Goal: Information Seeking & Learning: Learn about a topic

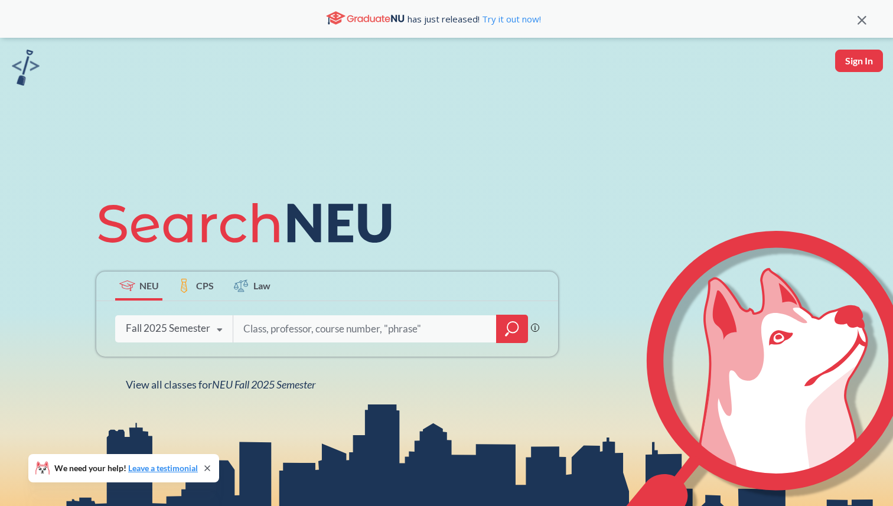
click at [516, 328] on icon "magnifying glass" at bounding box center [512, 329] width 14 height 17
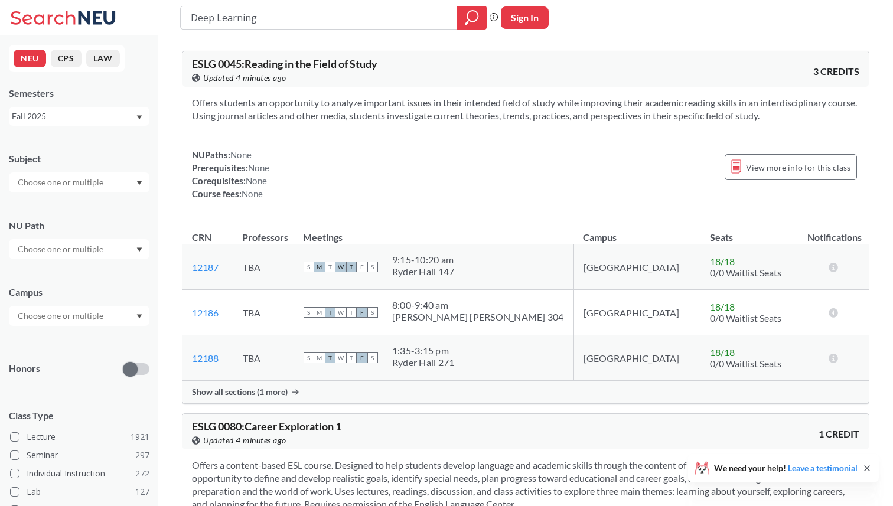
type input "Deep Learning"
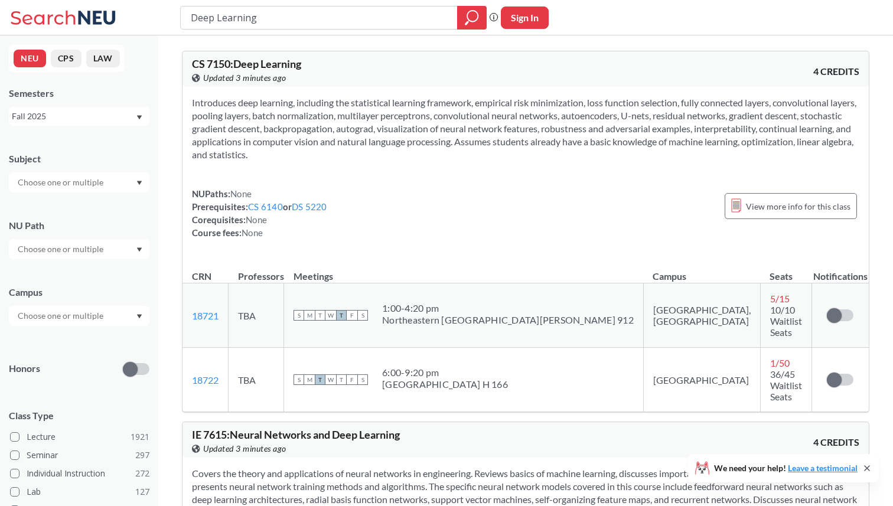
drag, startPoint x: 277, startPoint y: 18, endPoint x: 191, endPoint y: 17, distance: 86.2
click at [191, 17] on input "Deep Learning" at bounding box center [318, 18] width 259 height 20
type input "[PERSON_NAME]"
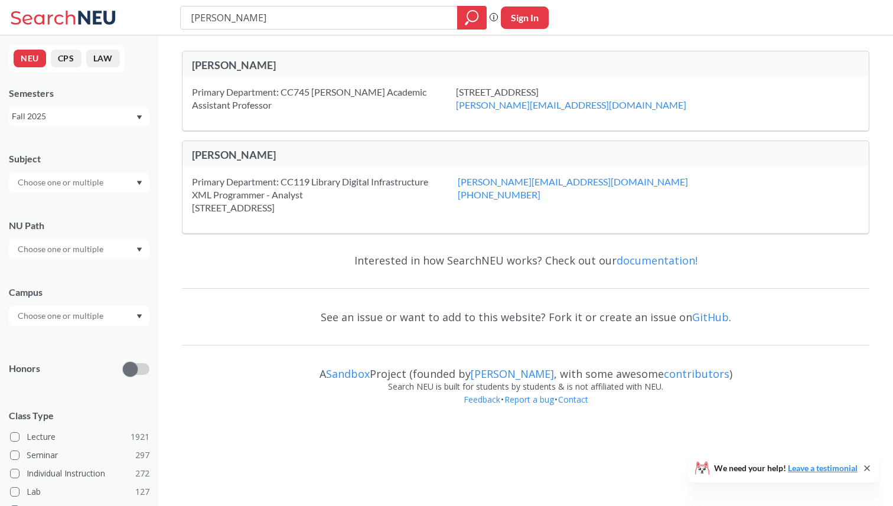
click at [246, 161] on div "[PERSON_NAME]" at bounding box center [359, 155] width 334 height 15
click at [43, 315] on input "text" at bounding box center [61, 316] width 99 height 14
click at [34, 341] on span "[GEOGRAPHIC_DATA]" at bounding box center [58, 342] width 87 height 13
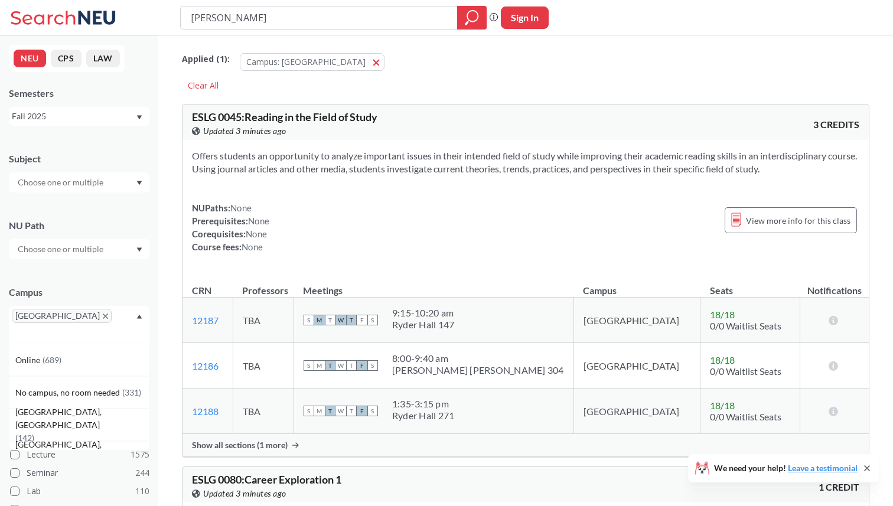
click at [126, 289] on div "Campus" at bounding box center [79, 292] width 141 height 13
click at [89, 250] on input "text" at bounding box center [61, 249] width 99 height 14
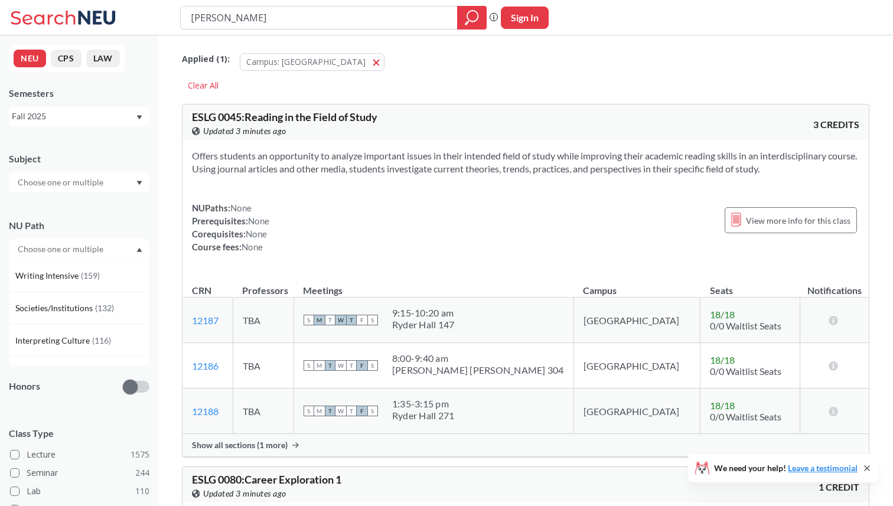
click at [93, 177] on input "text" at bounding box center [61, 182] width 99 height 14
click at [86, 161] on div "Subject" at bounding box center [79, 158] width 141 height 13
click at [275, 21] on input "[PERSON_NAME]" at bounding box center [318, 18] width 259 height 20
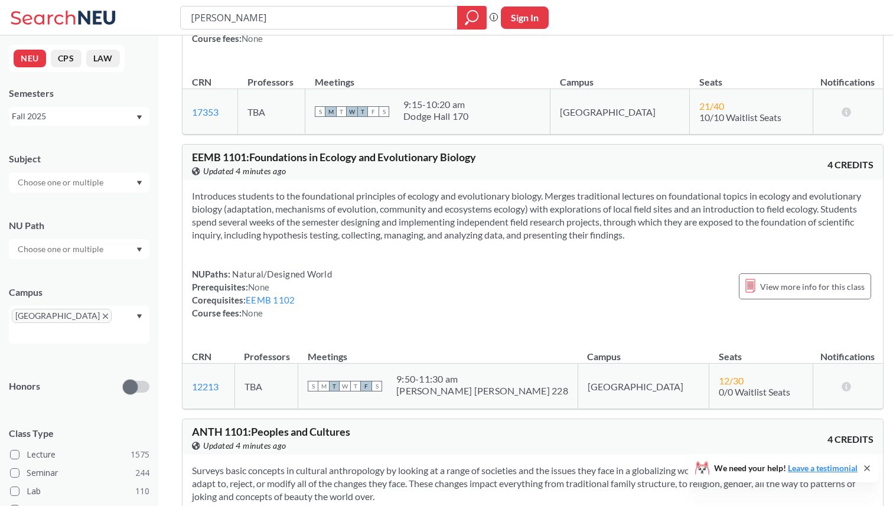
scroll to position [23183, 0]
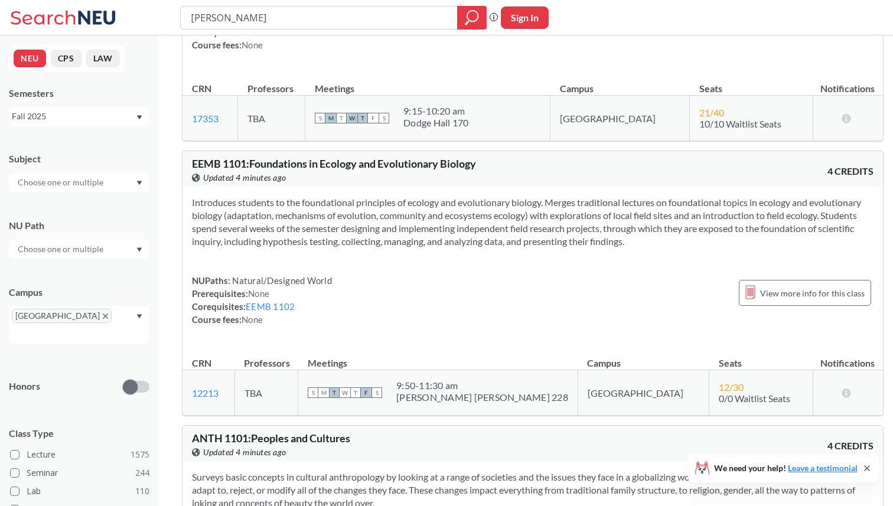
click at [77, 182] on input "text" at bounding box center [61, 182] width 99 height 14
click at [79, 218] on p "Computer Science" at bounding box center [81, 216] width 133 height 12
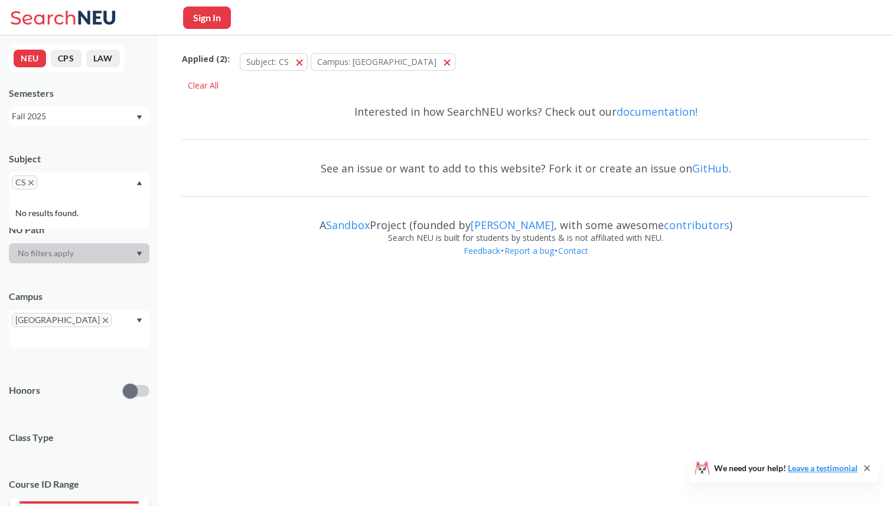
click at [79, 191] on div "CS" at bounding box center [79, 184] width 141 height 24
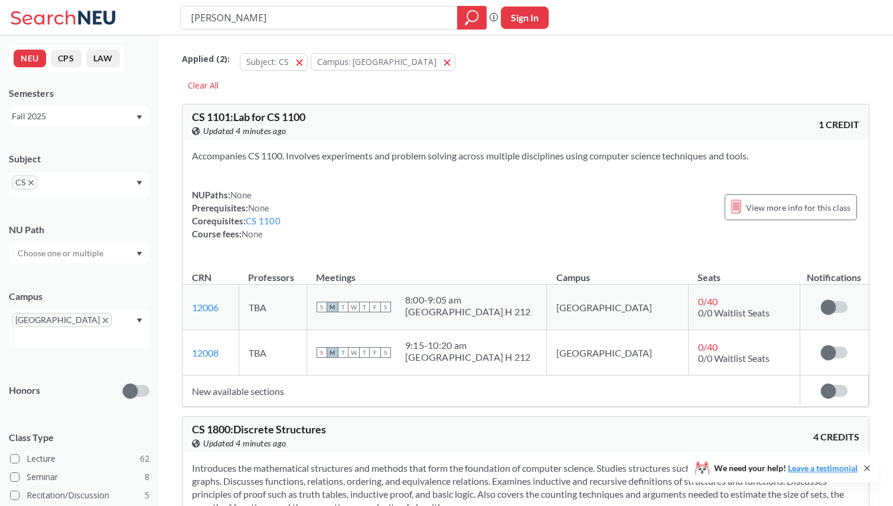
click at [79, 189] on div "CS" at bounding box center [79, 184] width 141 height 24
click at [80, 235] on div "MATH ( 58 ) Mathematics" at bounding box center [79, 222] width 141 height 32
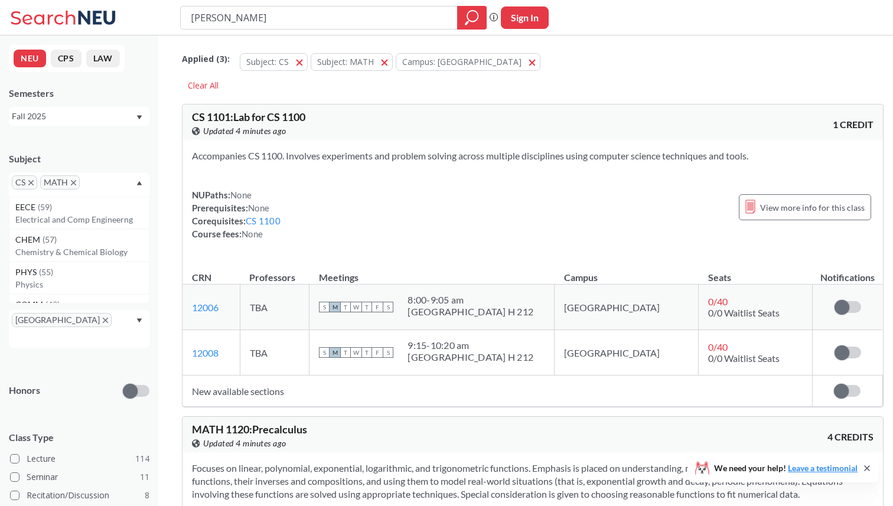
click at [97, 182] on input "text" at bounding box center [100, 186] width 35 height 14
click at [92, 242] on p "Industrial Engineering" at bounding box center [81, 247] width 133 height 12
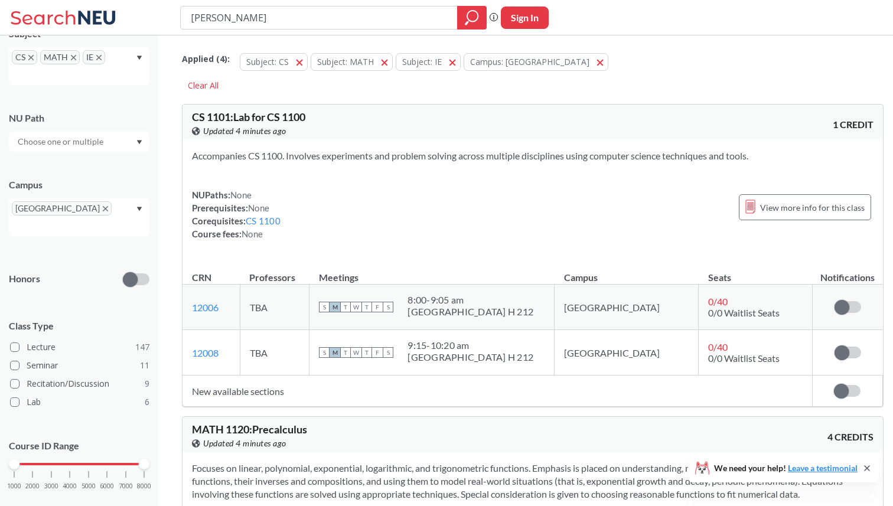
click at [344, 84] on div "Applied ( 4 ): Subject: CS CS Subject: MATH MATH Subject: IE IE Campus: [GEOGRA…" at bounding box center [532, 67] width 701 height 53
click at [60, 129] on div "NU Path" at bounding box center [79, 126] width 141 height 52
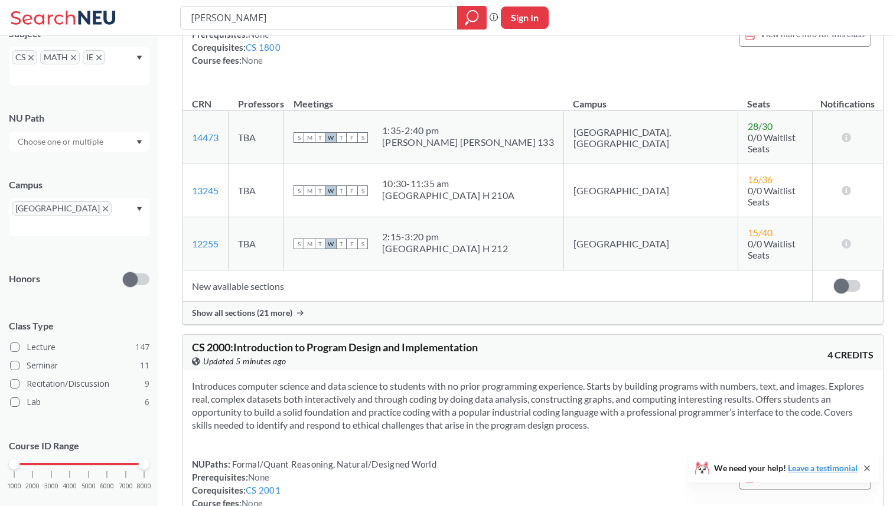
scroll to position [5403, 0]
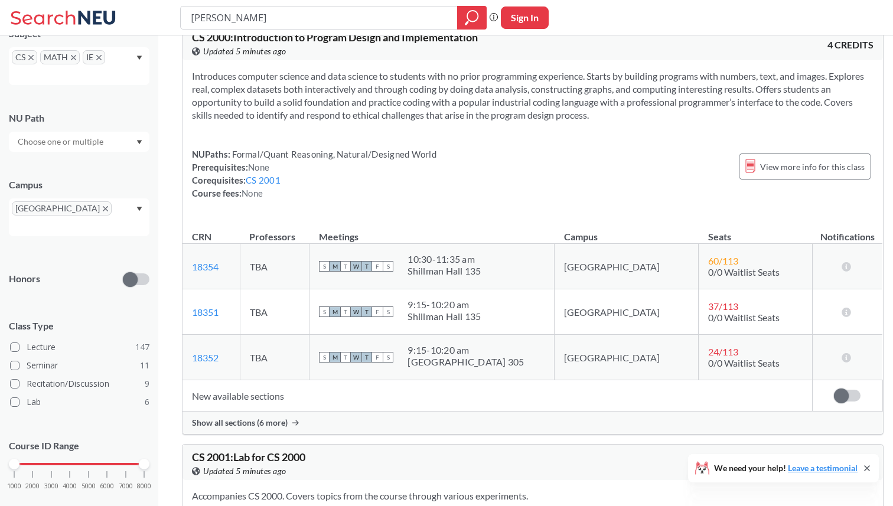
drag, startPoint x: 19, startPoint y: 450, endPoint x: 79, endPoint y: 450, distance: 59.0
click at [79, 463] on div at bounding box center [79, 464] width 130 height 2
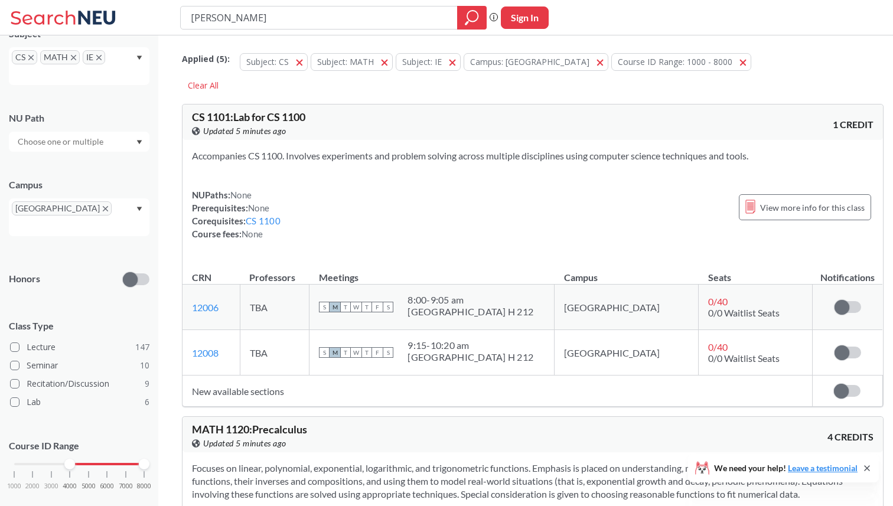
click at [77, 463] on div at bounding box center [79, 464] width 130 height 2
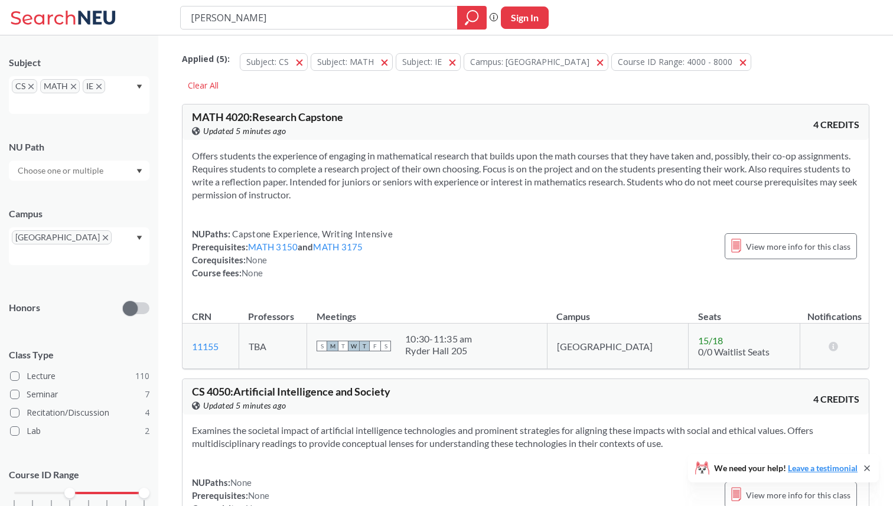
scroll to position [92, 0]
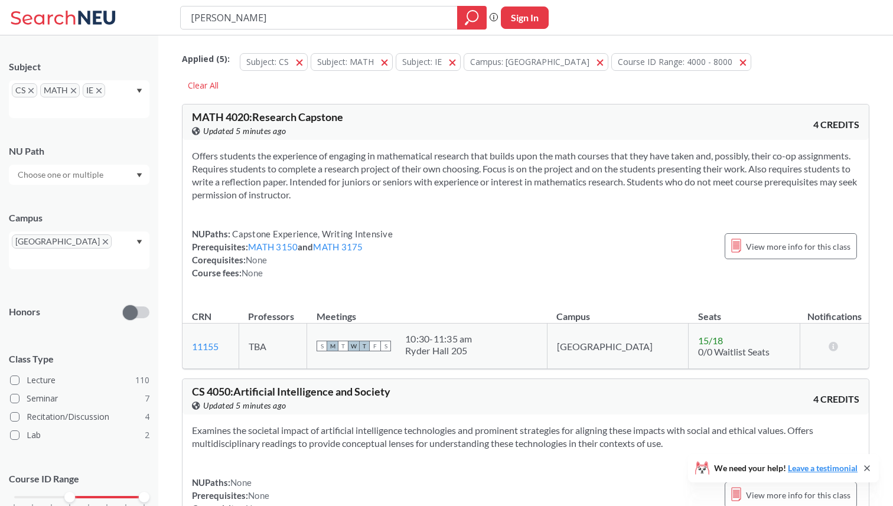
click at [87, 493] on div "1000 2000 3000 4000 5000 6000 7000 8000" at bounding box center [79, 497] width 130 height 8
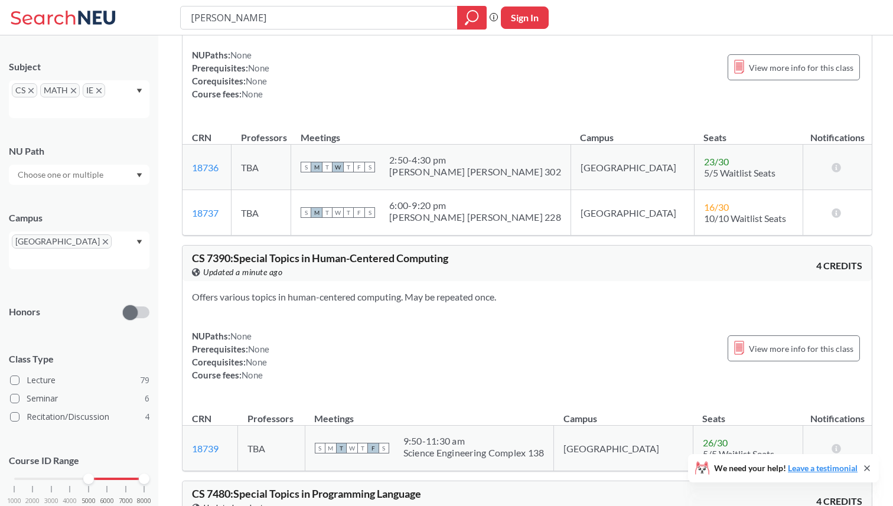
scroll to position [25910, 0]
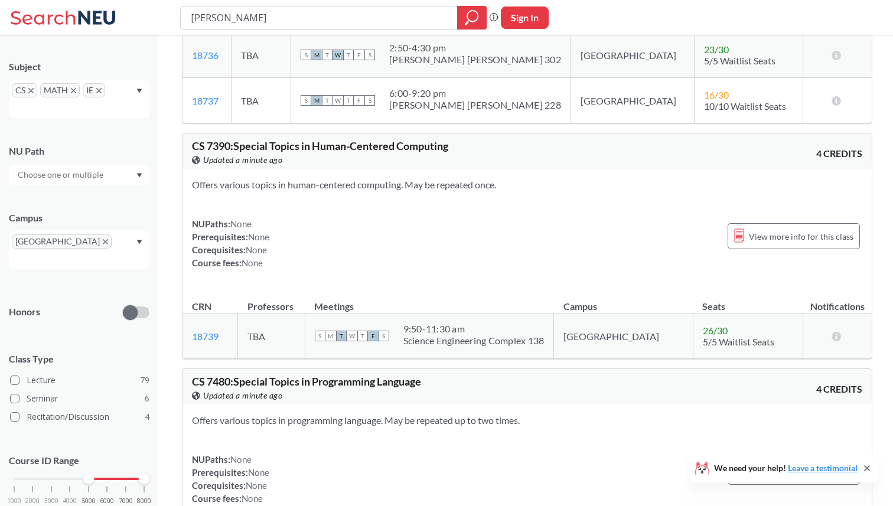
drag, startPoint x: 237, startPoint y: 212, endPoint x: 635, endPoint y: 214, distance: 397.9
drag, startPoint x: 635, startPoint y: 214, endPoint x: 232, endPoint y: 215, distance: 403.2
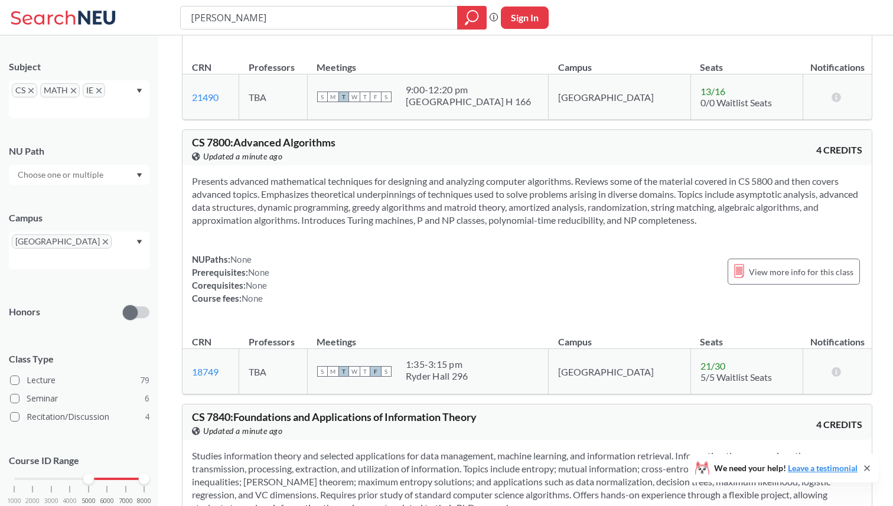
scroll to position [28357, 0]
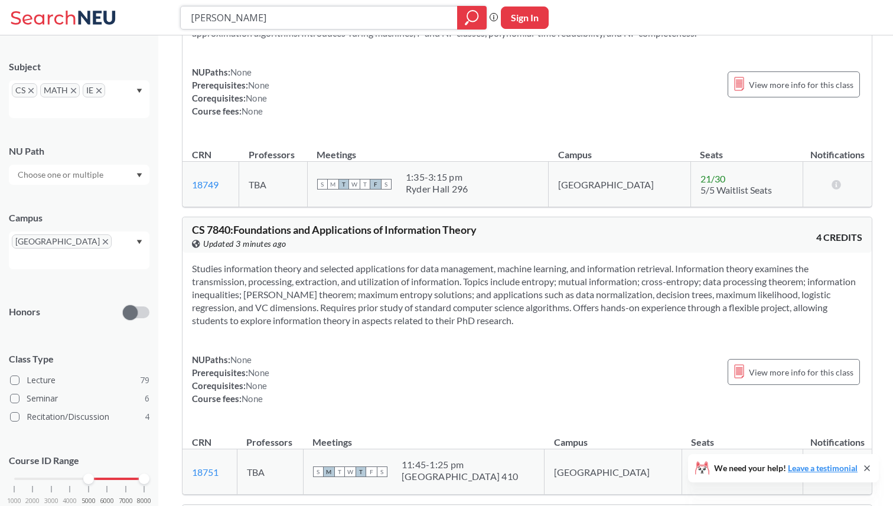
click at [303, 8] on input "[PERSON_NAME]" at bounding box center [318, 18] width 259 height 20
drag, startPoint x: 295, startPoint y: 8, endPoint x: 287, endPoint y: 31, distance: 24.1
click at [287, 31] on div "[PERSON_NAME] Phrase search guarantees the exact search appears in the results.…" at bounding box center [446, 17] width 893 height 35
type input "6180"
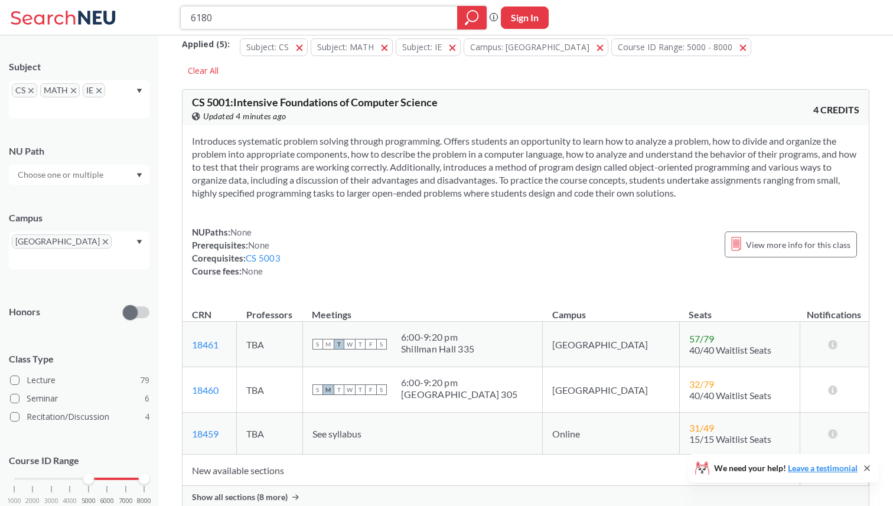
scroll to position [16, 0]
click at [45, 391] on label "Seminar 6" at bounding box center [79, 398] width 139 height 15
click at [36, 392] on input "Seminar 6" at bounding box center [31, 396] width 9 height 9
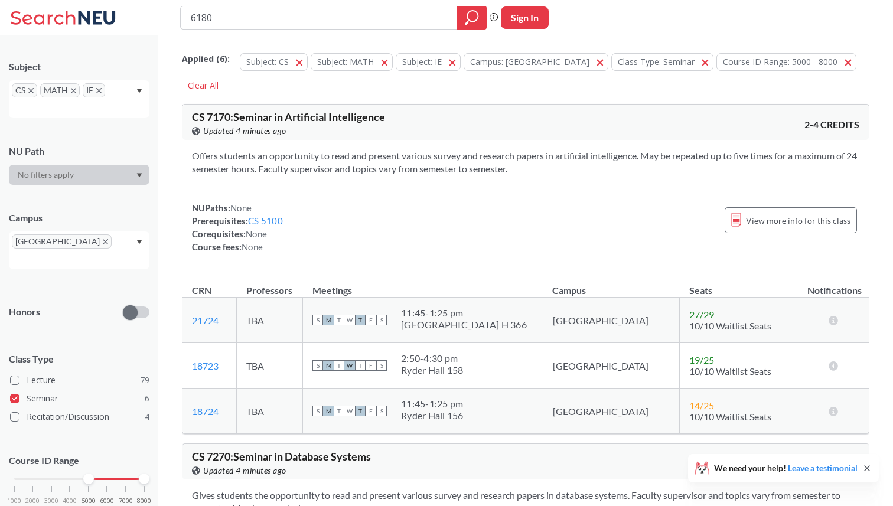
drag, startPoint x: 244, startPoint y: 19, endPoint x: 185, endPoint y: 19, distance: 58.4
click at [185, 19] on div "6180" at bounding box center [333, 18] width 306 height 24
type input "[PERSON_NAME]"
drag, startPoint x: 243, startPoint y: 17, endPoint x: 168, endPoint y: 15, distance: 75.0
click at [168, 15] on div "[PERSON_NAME] Phrase search guarantees the exact search appears in the results.…" at bounding box center [446, 17] width 893 height 35
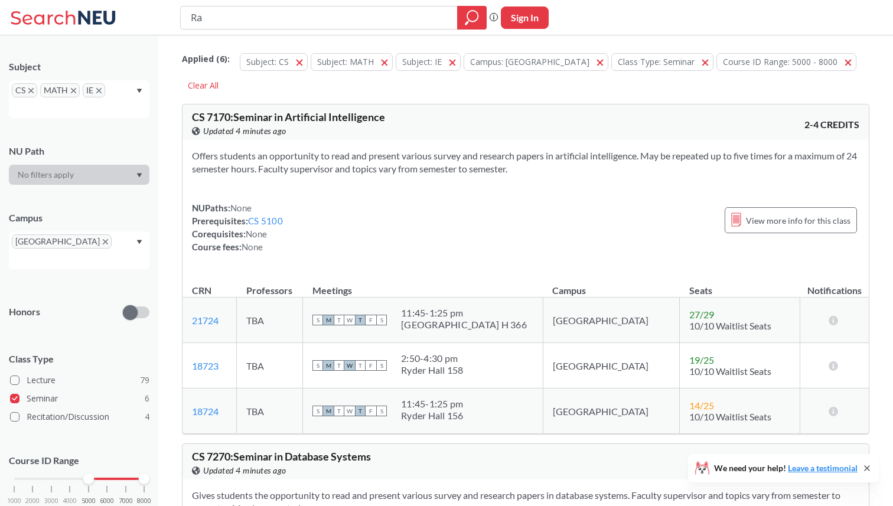
type input "R"
type input "Machine Learning"
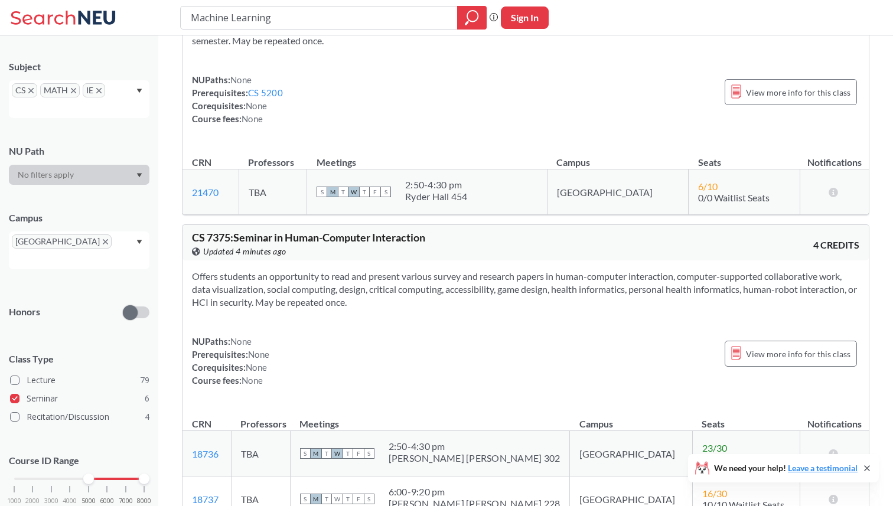
scroll to position [470, 0]
